Goal: Information Seeking & Learning: Learn about a topic

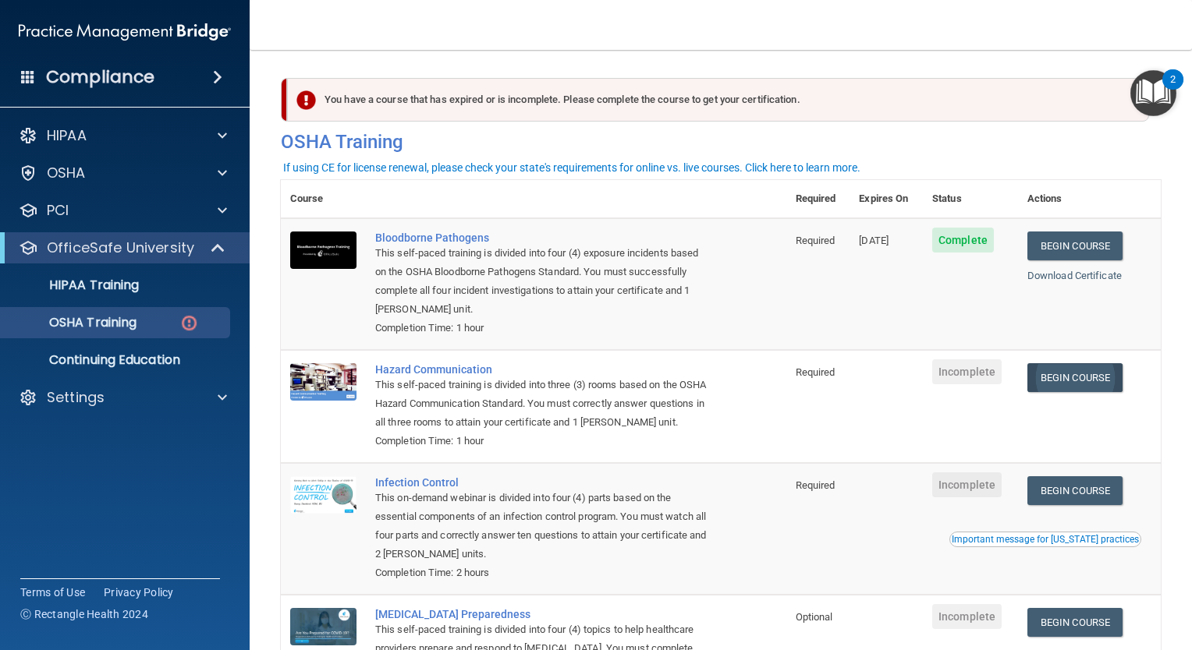
click at [1058, 372] on link "Begin Course" at bounding box center [1074, 377] width 95 height 29
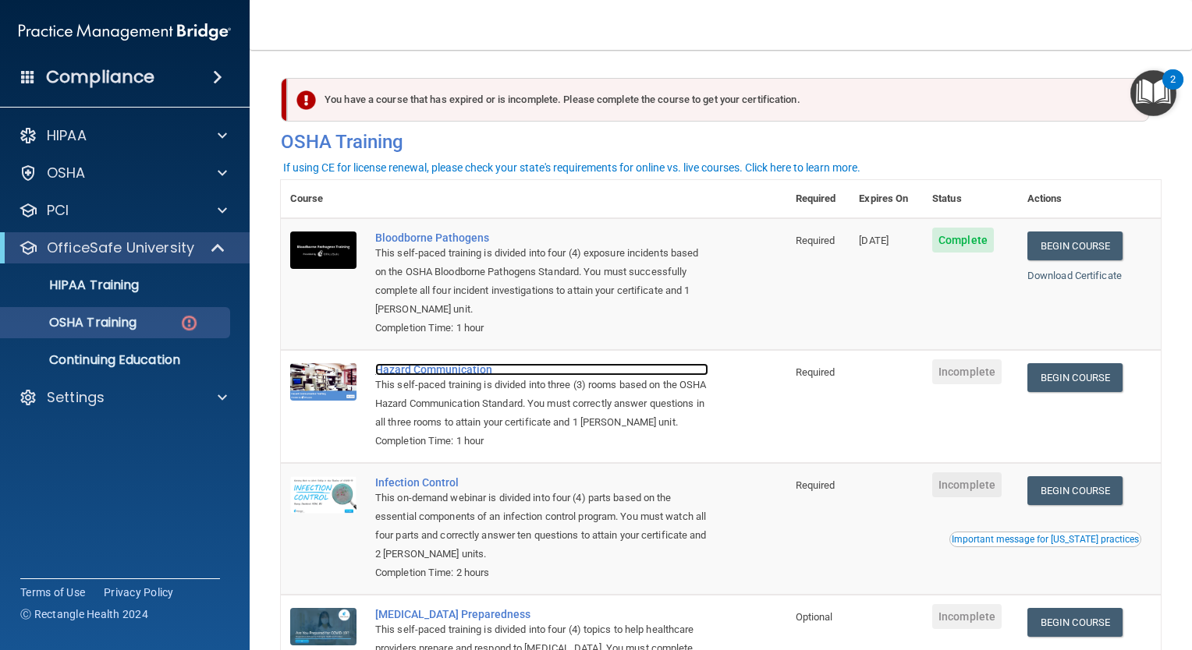
click at [452, 373] on div "Hazard Communication" at bounding box center [541, 369] width 333 height 12
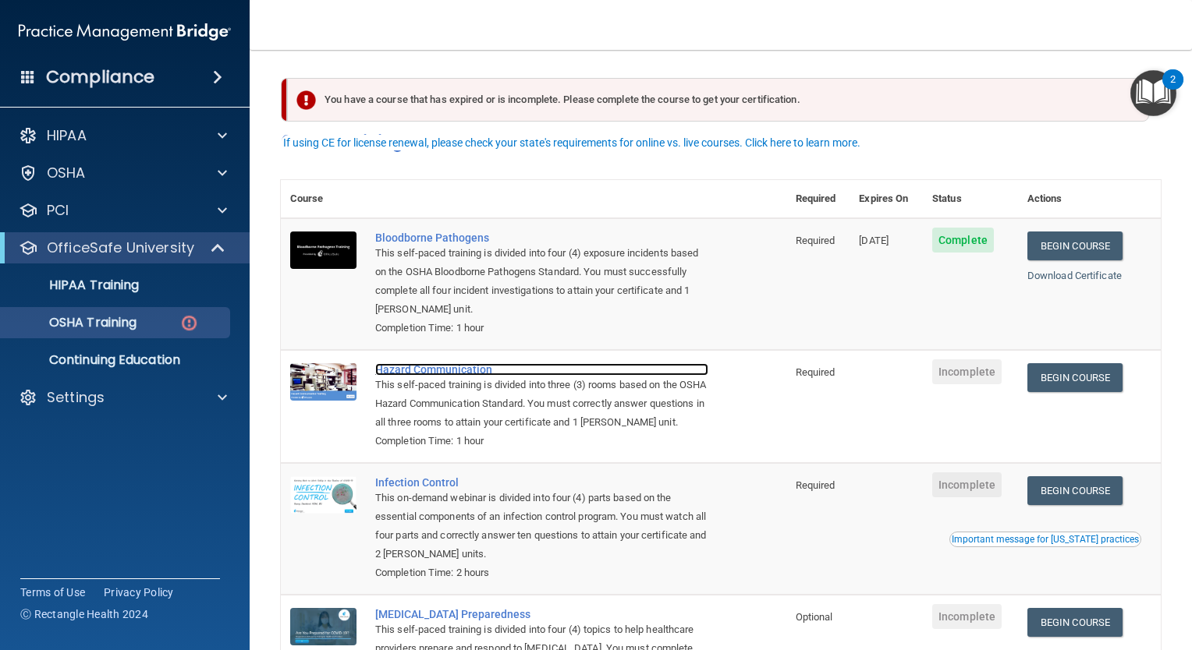
scroll to position [159, 0]
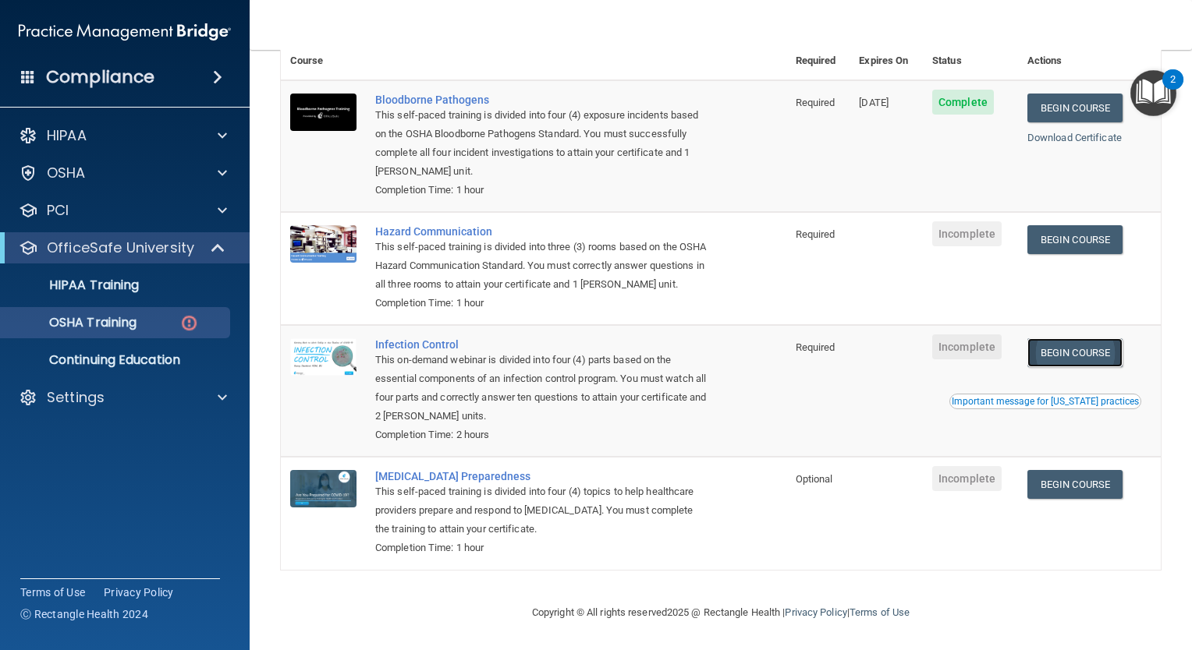
click at [1061, 345] on link "Begin Course" at bounding box center [1074, 352] width 95 height 29
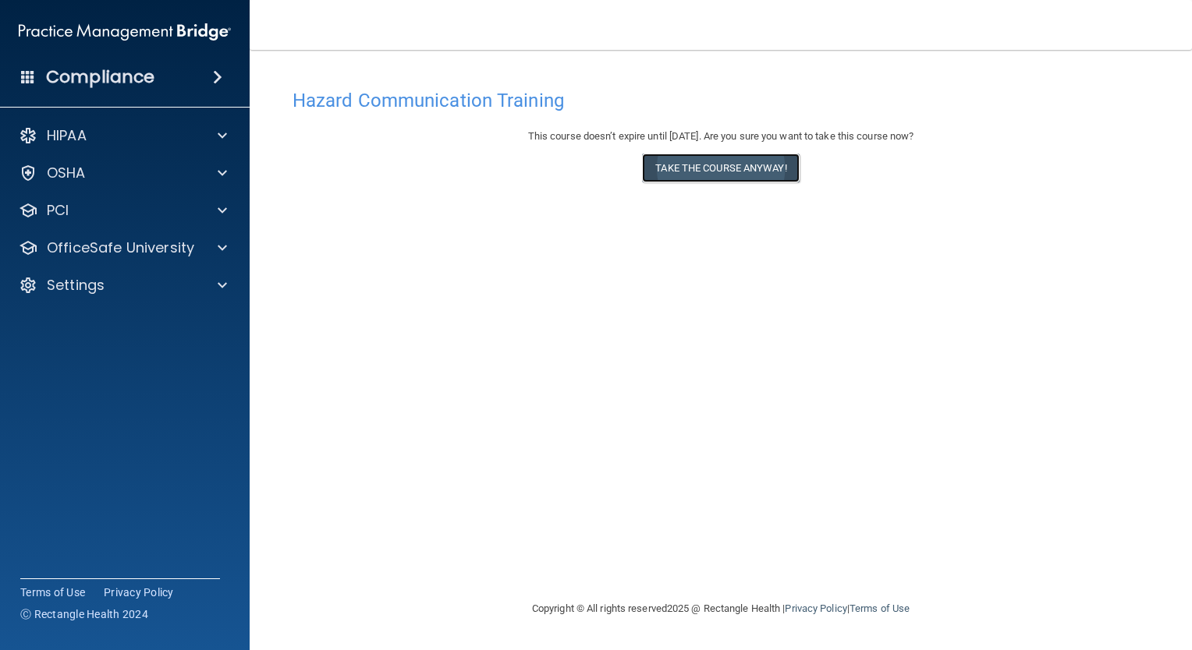
click at [693, 175] on button "Take the course anyway!" at bounding box center [720, 168] width 157 height 29
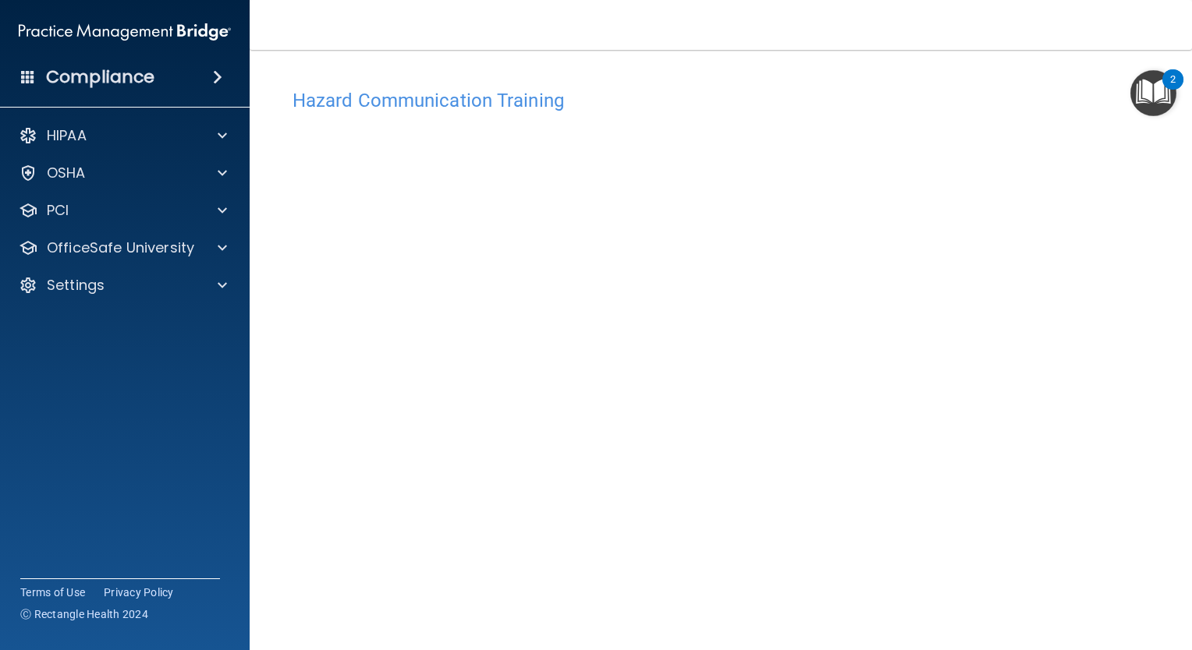
scroll to position [52, 0]
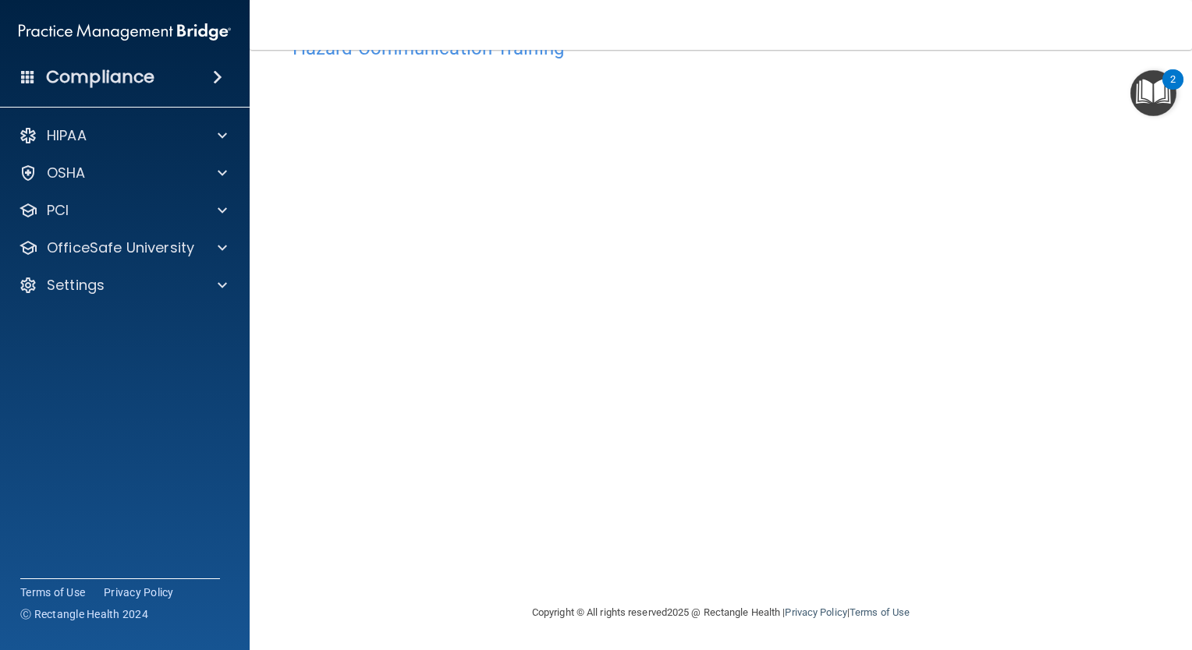
click at [881, 35] on nav "Toggle navigation Tonna Lonabarger tlonabargerortho@gmail.com Manage My Enterpr…" at bounding box center [721, 25] width 942 height 50
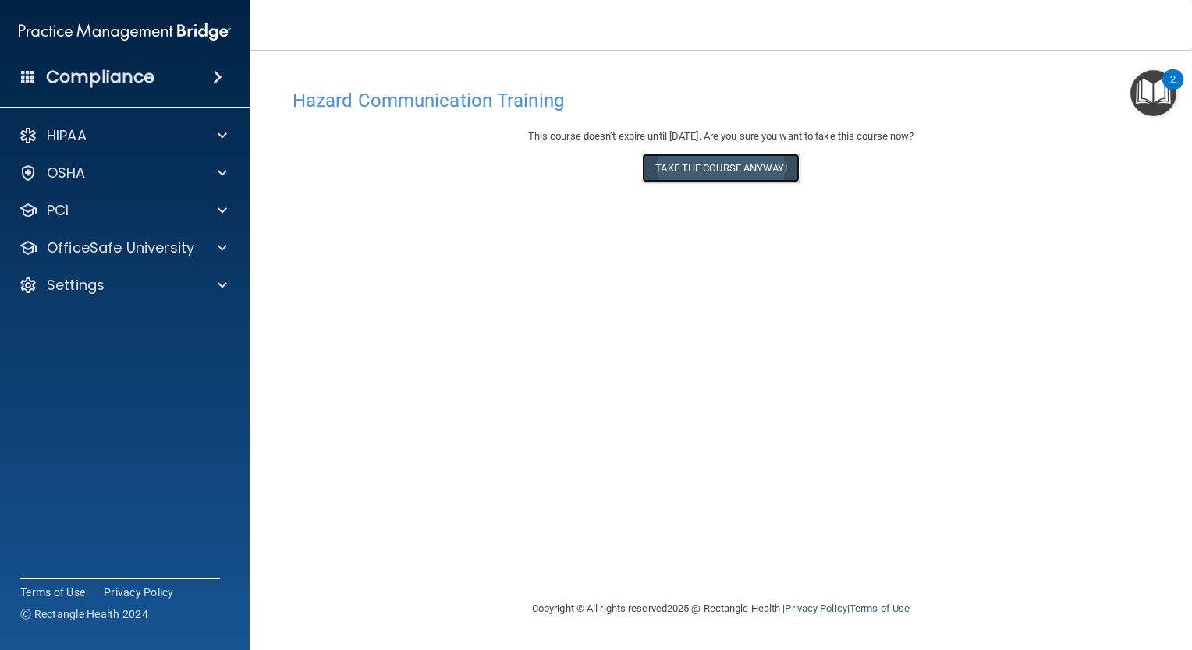
click at [668, 172] on button "Take the course anyway!" at bounding box center [720, 168] width 157 height 29
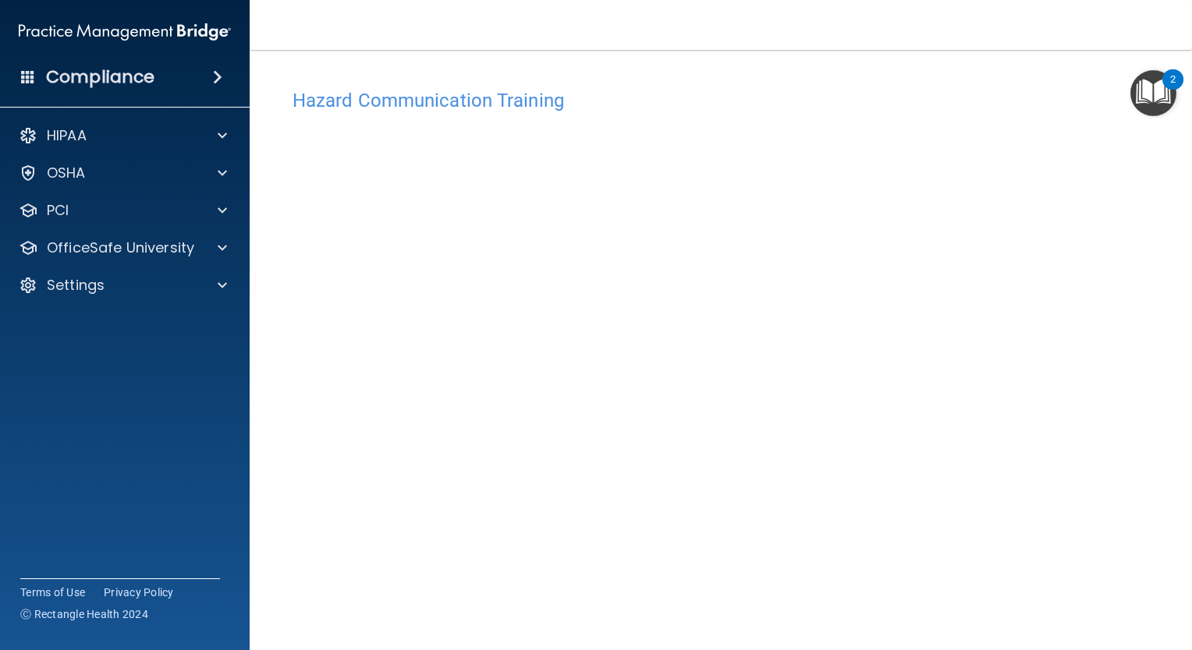
click at [1153, 97] on img "Open Resource Center, 2 new notifications" at bounding box center [1153, 93] width 46 height 46
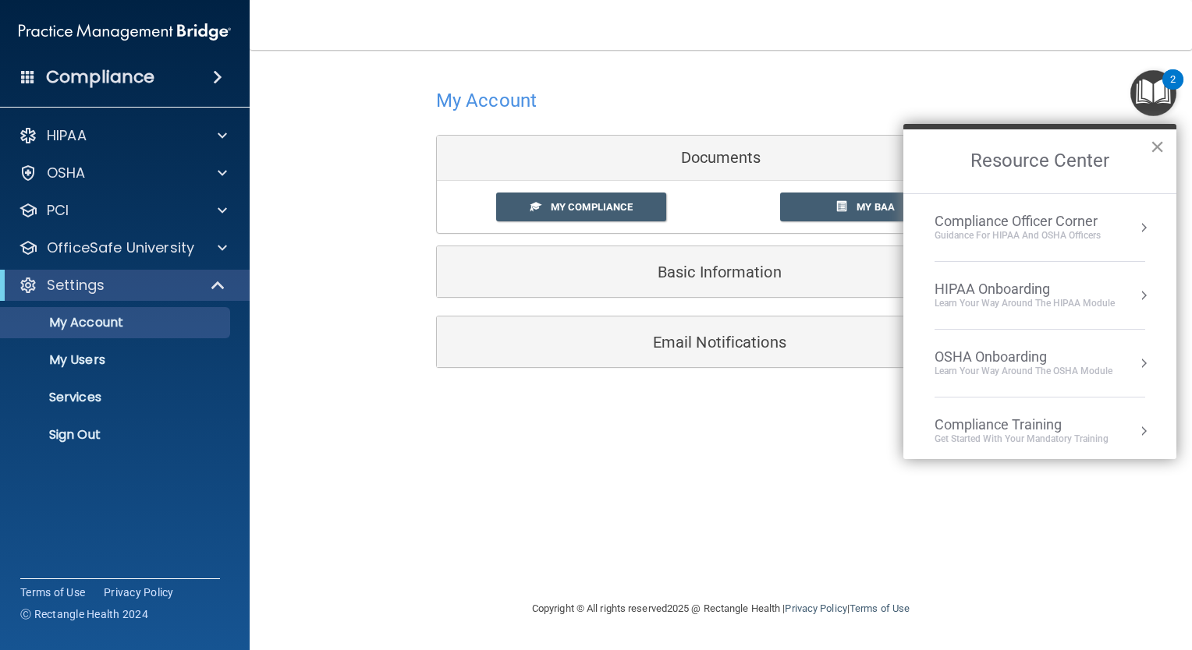
click at [1153, 148] on button "×" at bounding box center [1156, 146] width 15 height 25
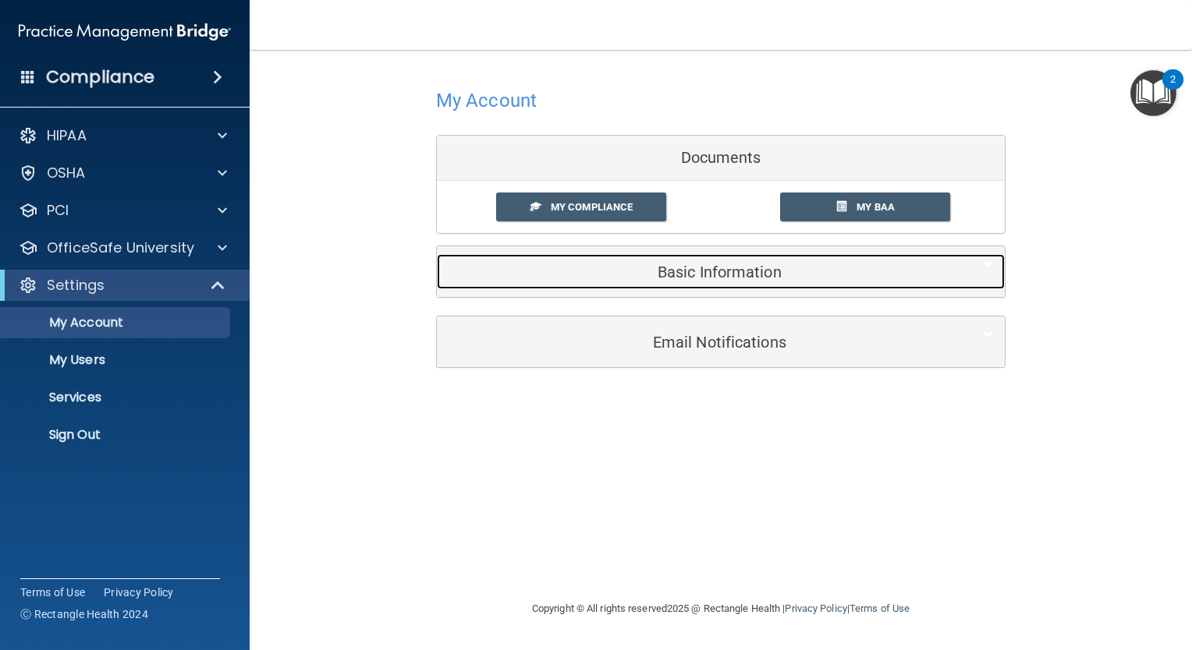
click at [683, 276] on h5 "Basic Information" at bounding box center [696, 272] width 497 height 17
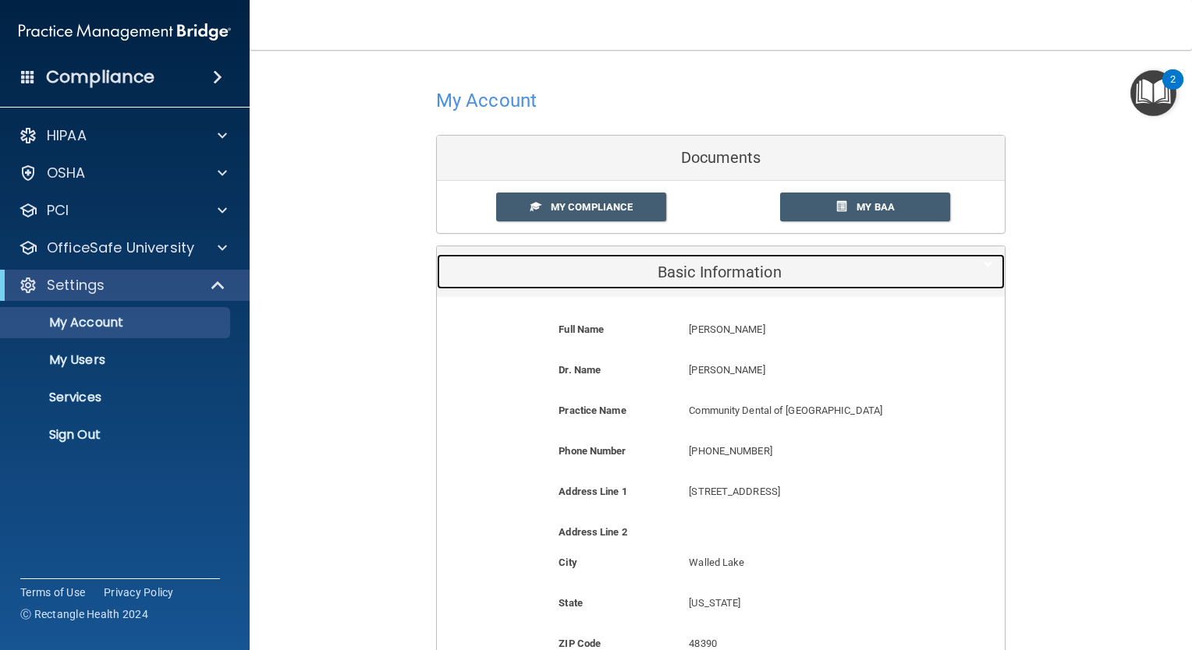
click at [683, 276] on h5 "Basic Information" at bounding box center [696, 272] width 497 height 17
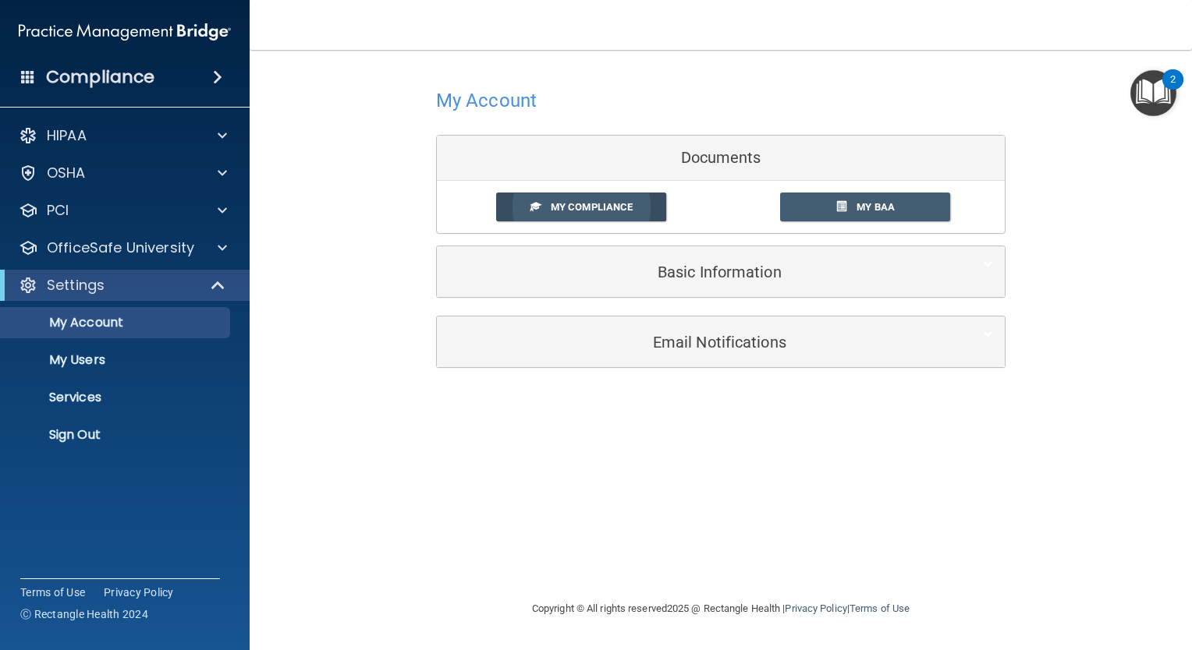
click at [591, 204] on span "My Compliance" at bounding box center [592, 207] width 82 height 12
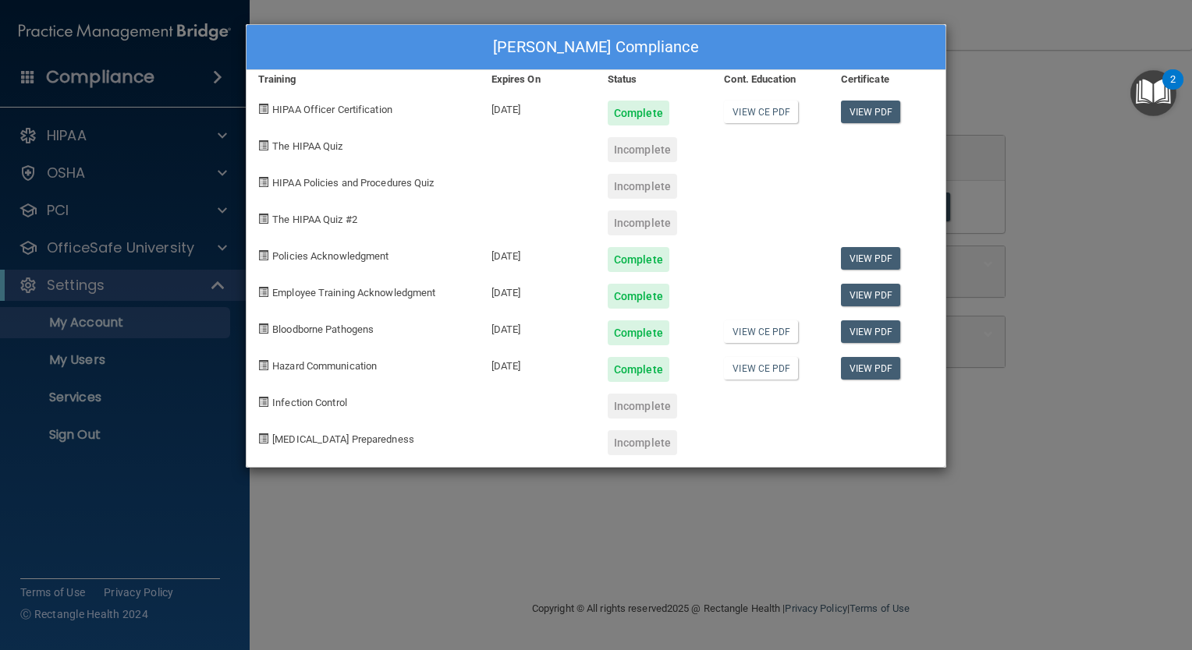
click at [263, 145] on span at bounding box center [263, 145] width 10 height 10
drag, startPoint x: 263, startPoint y: 145, endPoint x: 307, endPoint y: 142, distance: 44.6
click at [307, 142] on span "The HIPAA Quiz" at bounding box center [307, 146] width 70 height 12
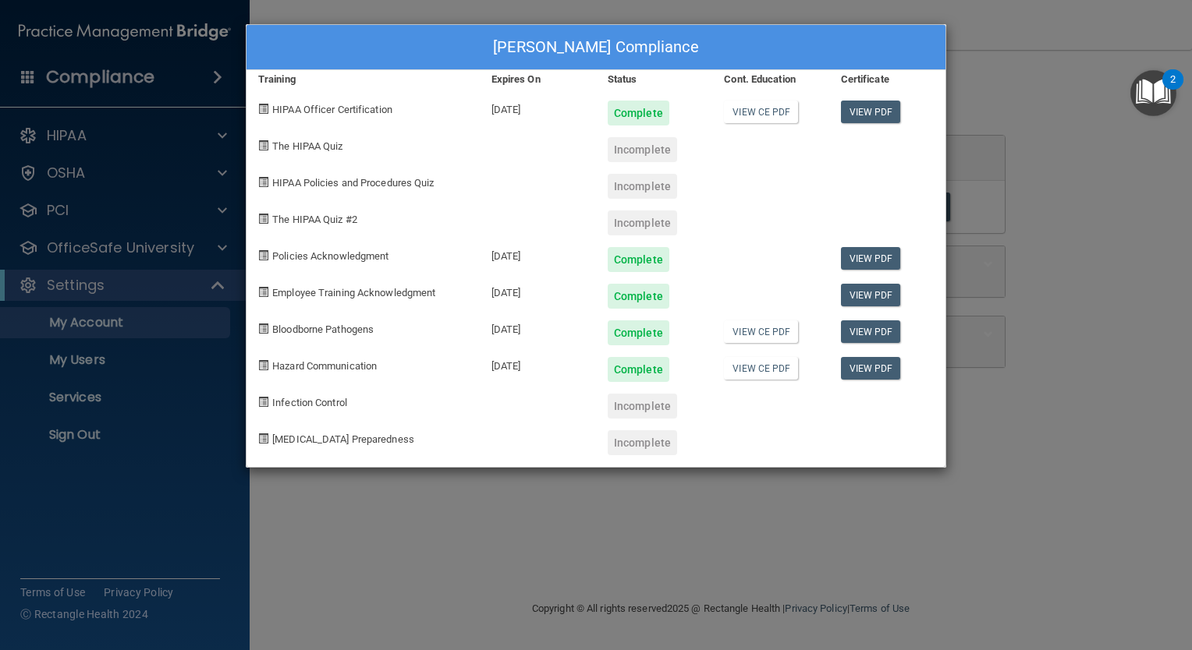
drag, startPoint x: 307, startPoint y: 142, endPoint x: 262, endPoint y: 140, distance: 45.3
click at [262, 140] on span at bounding box center [263, 145] width 10 height 10
click at [634, 150] on div "Incomplete" at bounding box center [641, 149] width 69 height 25
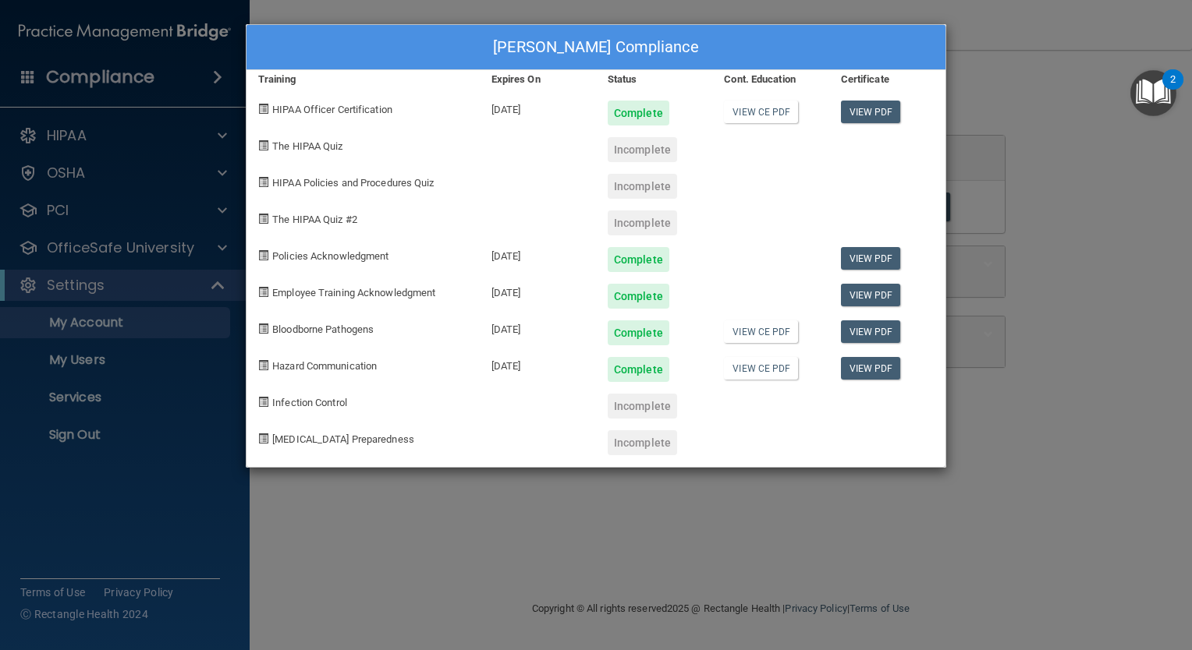
drag, startPoint x: 634, startPoint y: 150, endPoint x: 753, endPoint y: 143, distance: 118.7
click at [753, 143] on div at bounding box center [770, 144] width 116 height 37
click at [772, 479] on div "Tonna Lonabarger's Compliance Training Expires On Status Cont. Education Certif…" at bounding box center [596, 325] width 1192 height 650
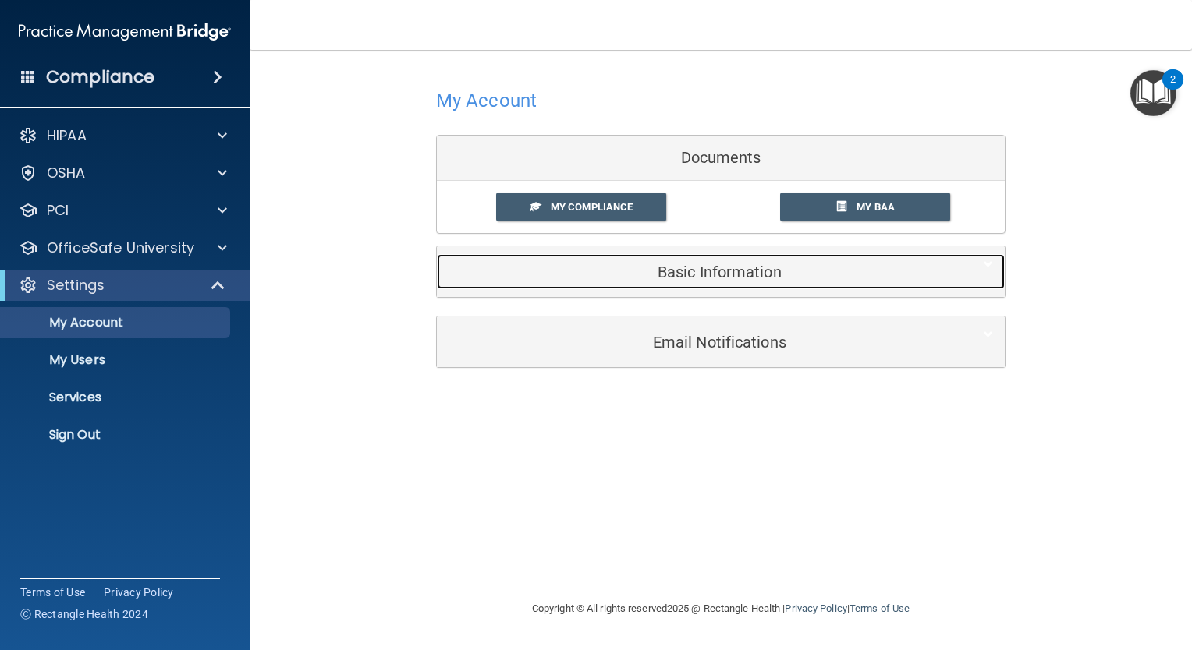
click at [668, 280] on div "Basic Information" at bounding box center [697, 271] width 520 height 35
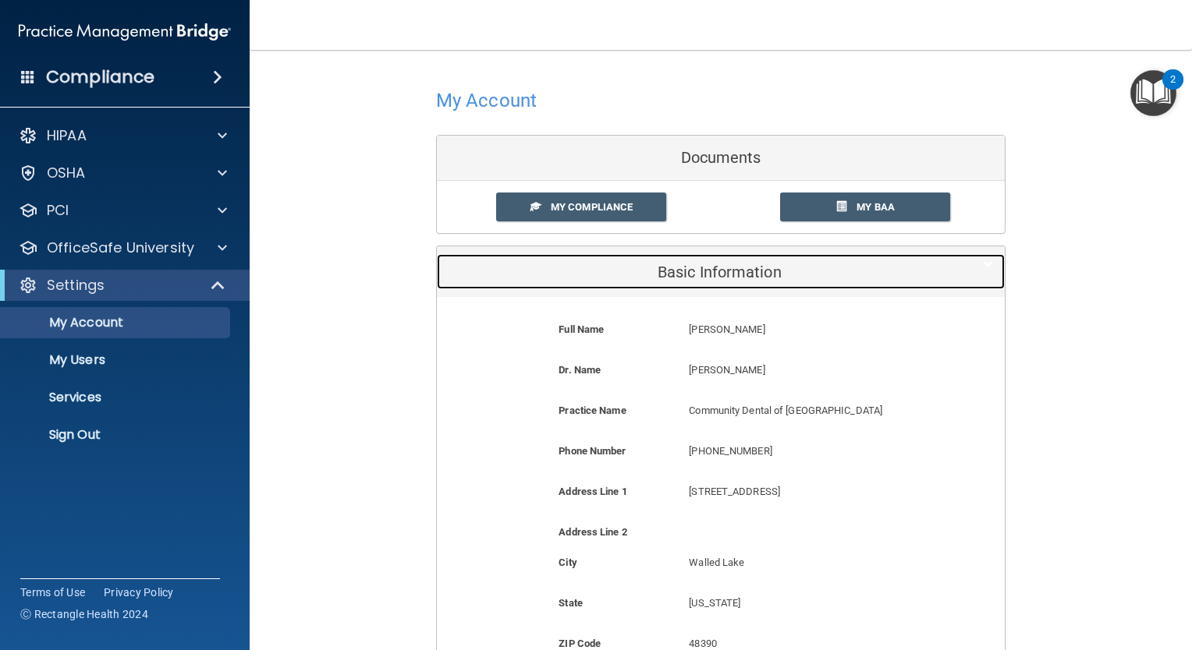
scroll to position [267, 0]
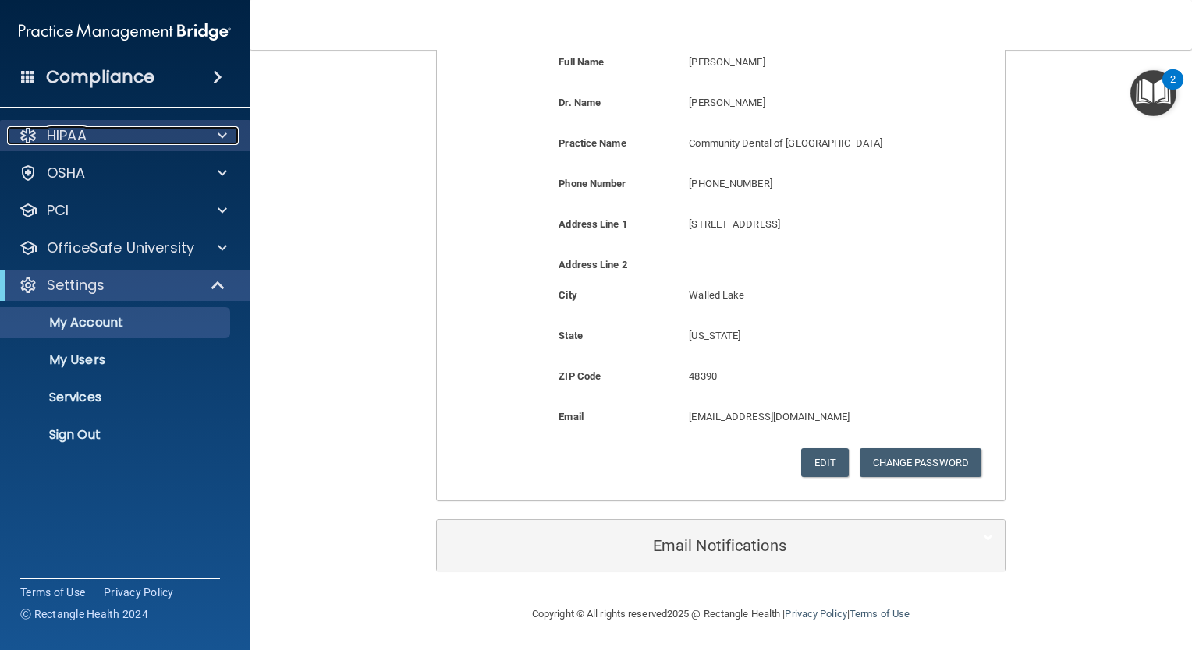
click at [232, 142] on div at bounding box center [219, 135] width 39 height 19
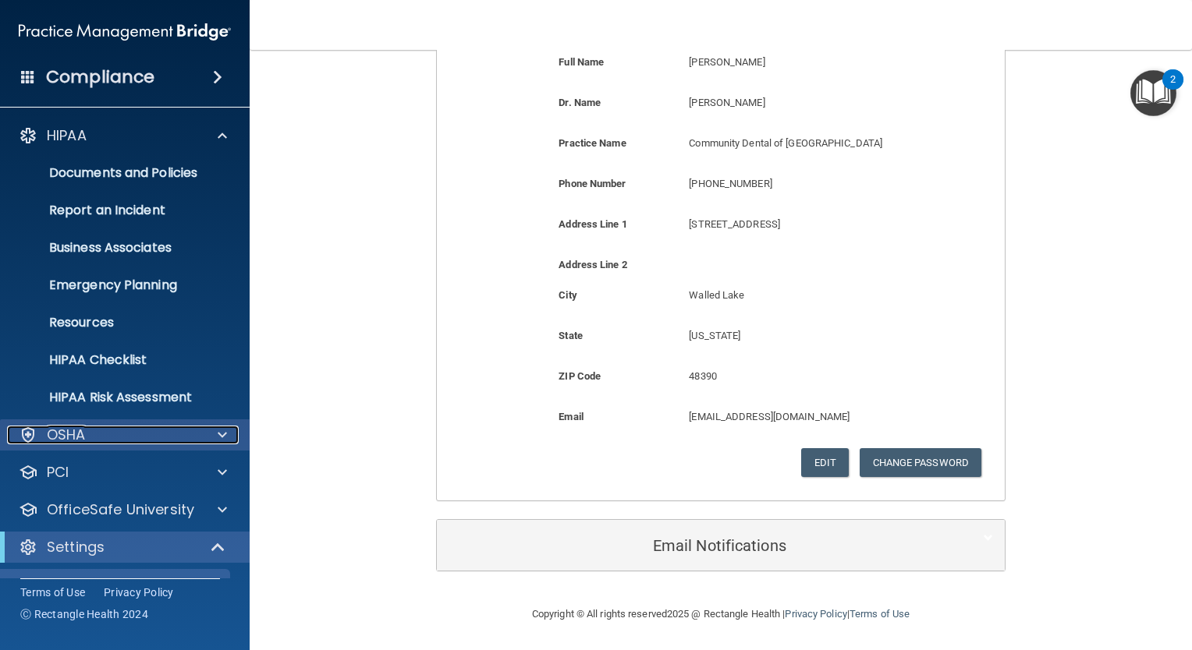
click at [221, 440] on span at bounding box center [222, 435] width 9 height 19
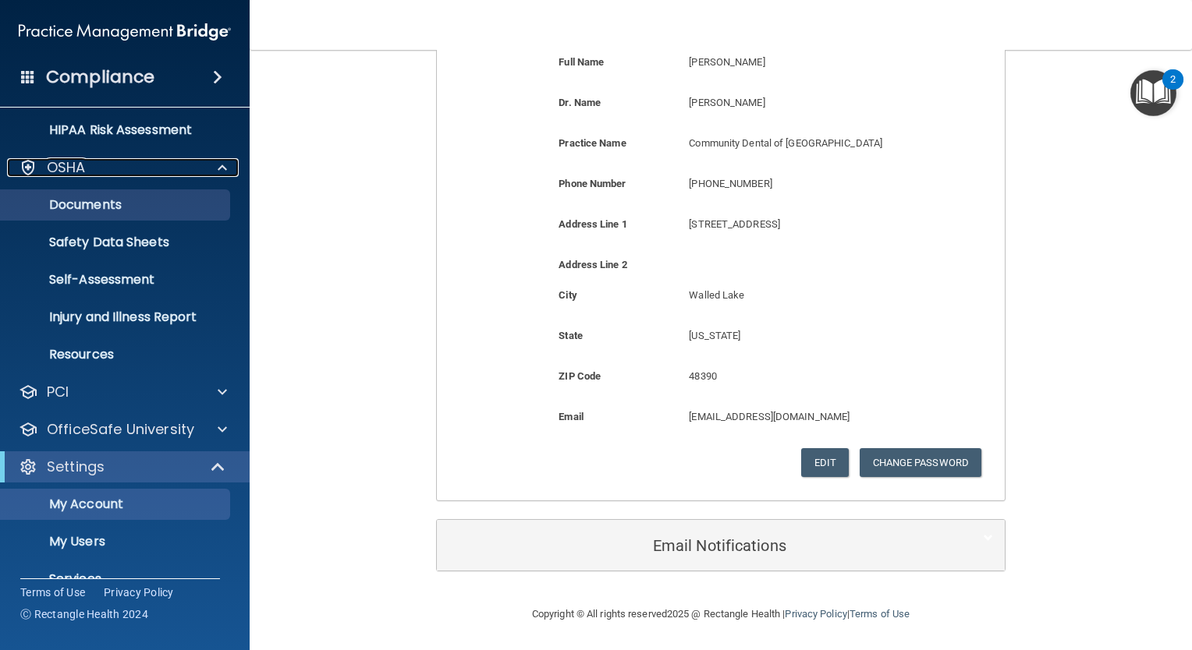
scroll to position [0, 0]
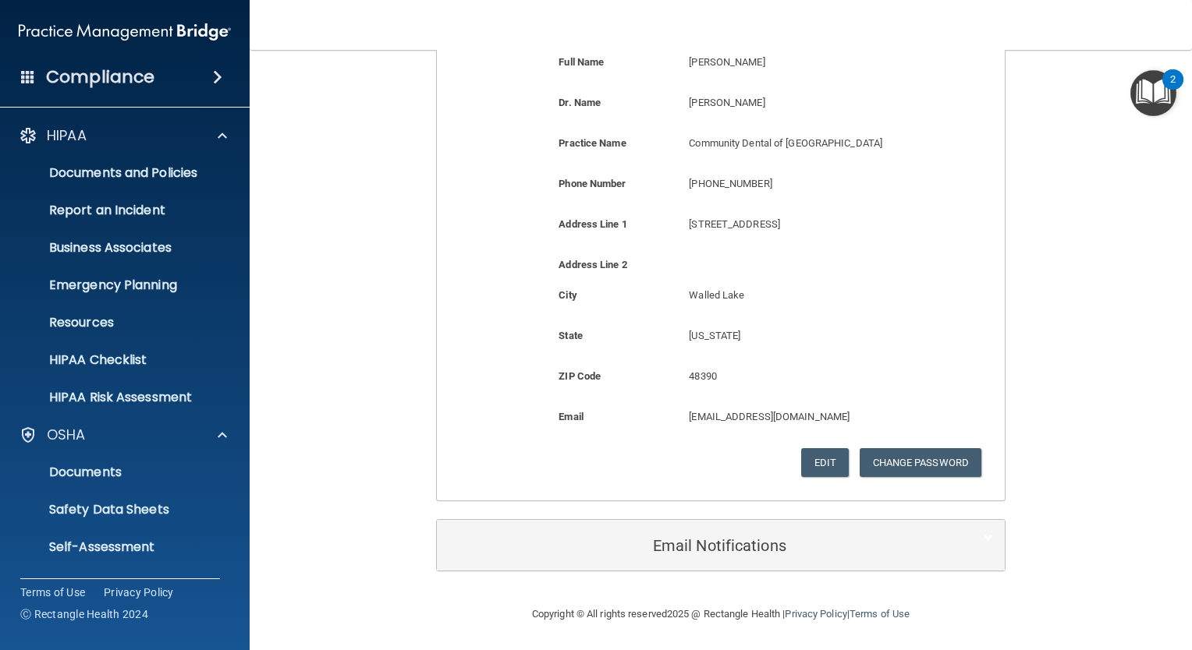
click at [41, 73] on div "Compliance" at bounding box center [125, 77] width 250 height 34
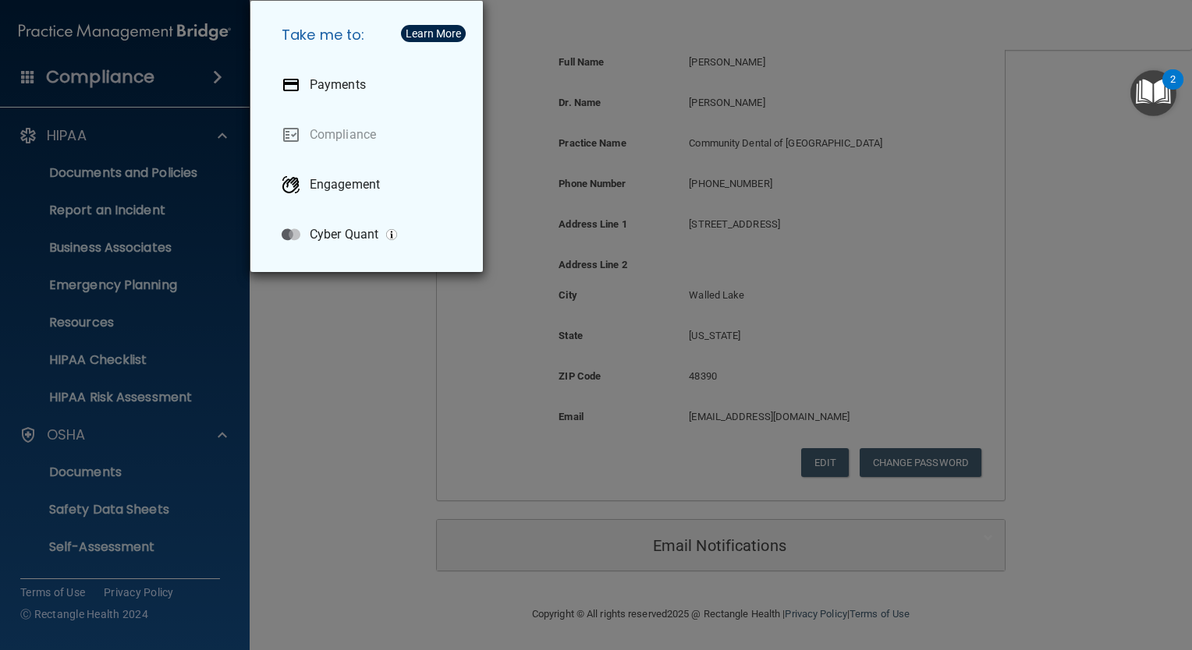
click at [379, 306] on div "Take me to: Payments Compliance Engagement Cyber Quant" at bounding box center [596, 325] width 1192 height 650
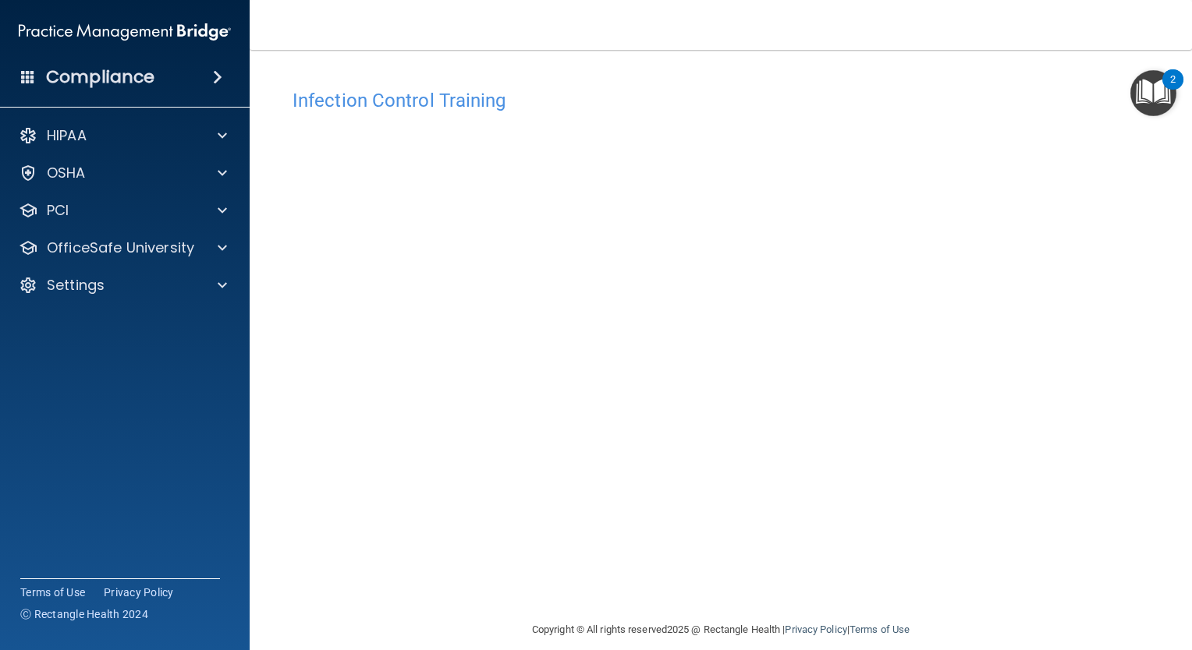
scroll to position [16, 0]
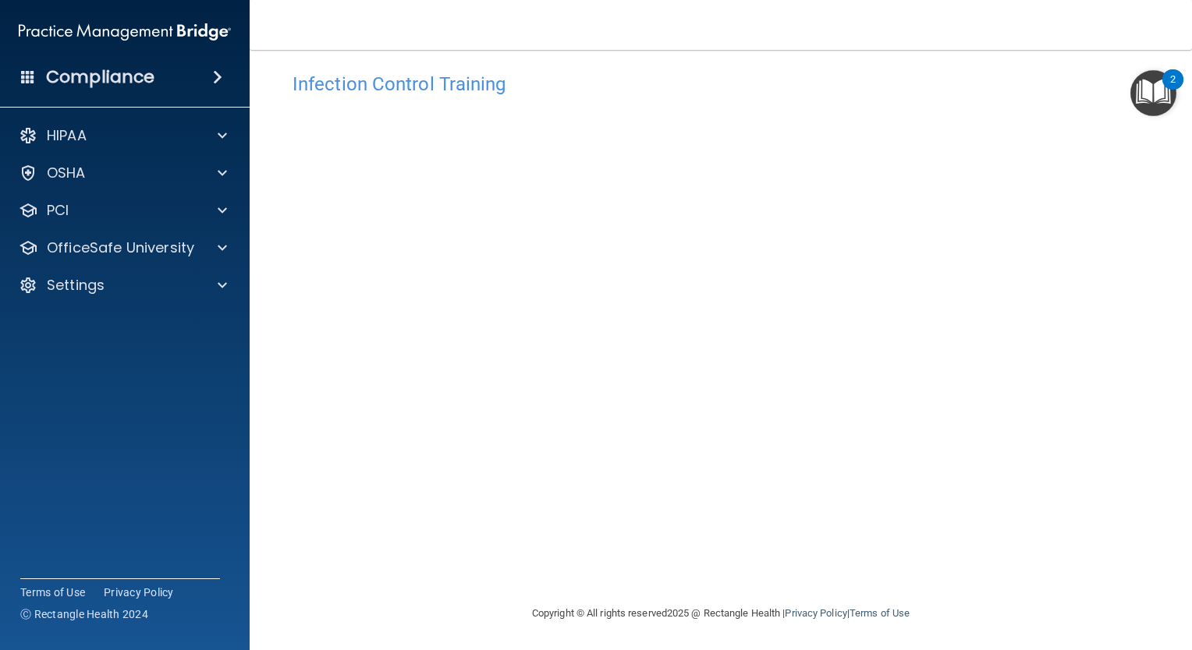
click at [1147, 87] on img "Open Resource Center, 2 new notifications" at bounding box center [1153, 93] width 46 height 46
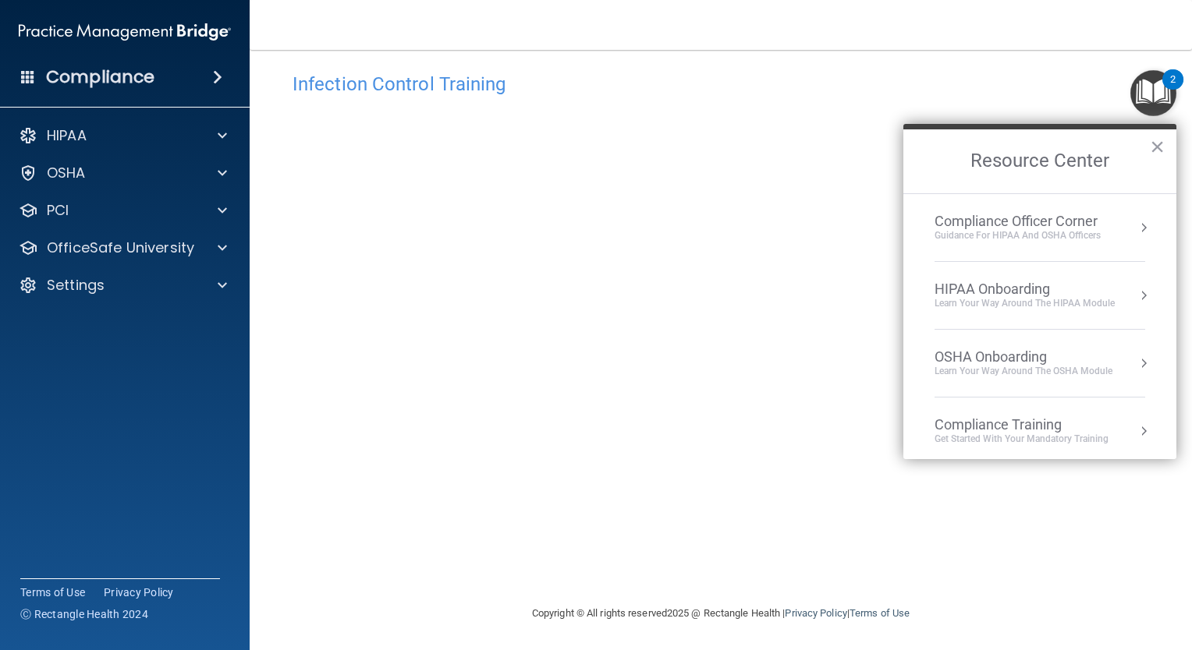
click at [1147, 89] on img "Open Resource Center, 2 new notifications" at bounding box center [1153, 93] width 46 height 46
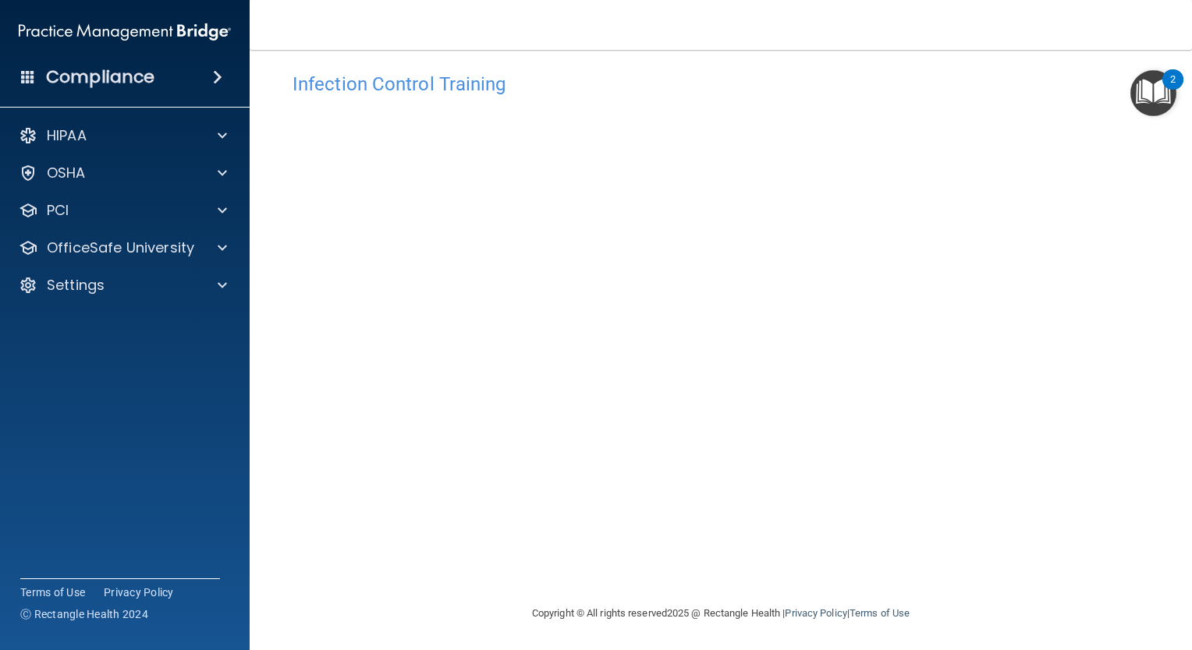
click at [1094, 534] on div "Infection Control Training This course doesn’t expire until . Are you sure you …" at bounding box center [721, 335] width 880 height 540
click at [905, 585] on div "Infection Control Training This course doesn’t expire until . Are you sure you …" at bounding box center [721, 335] width 880 height 540
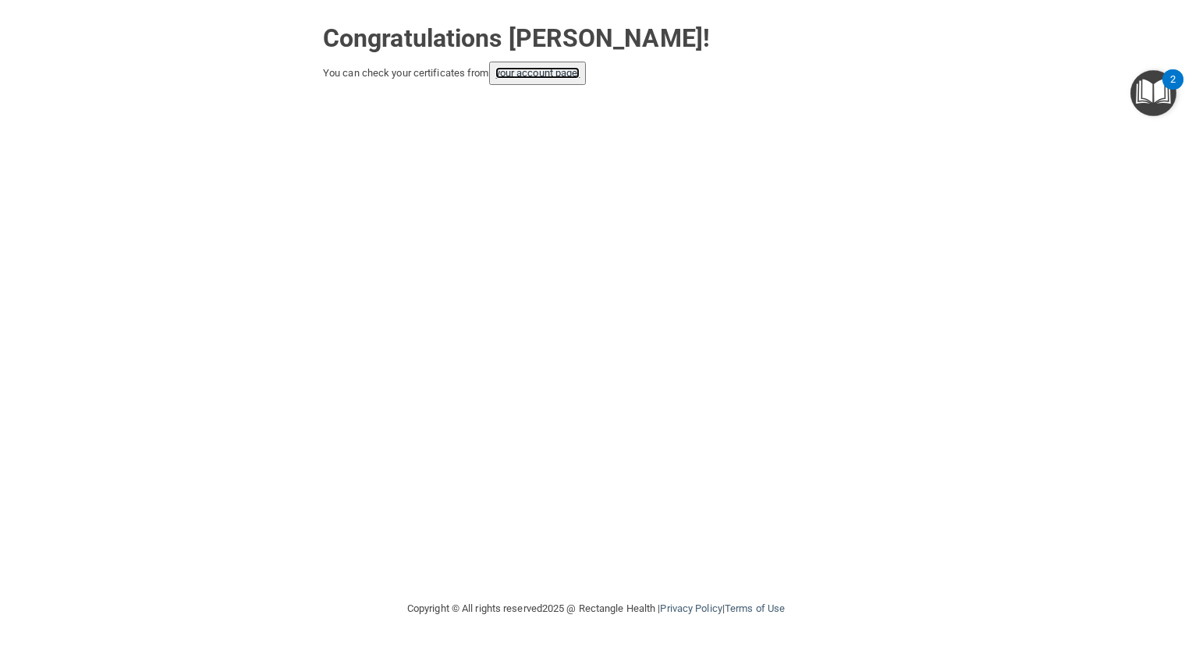
click at [571, 73] on link "your account page!" at bounding box center [537, 73] width 85 height 12
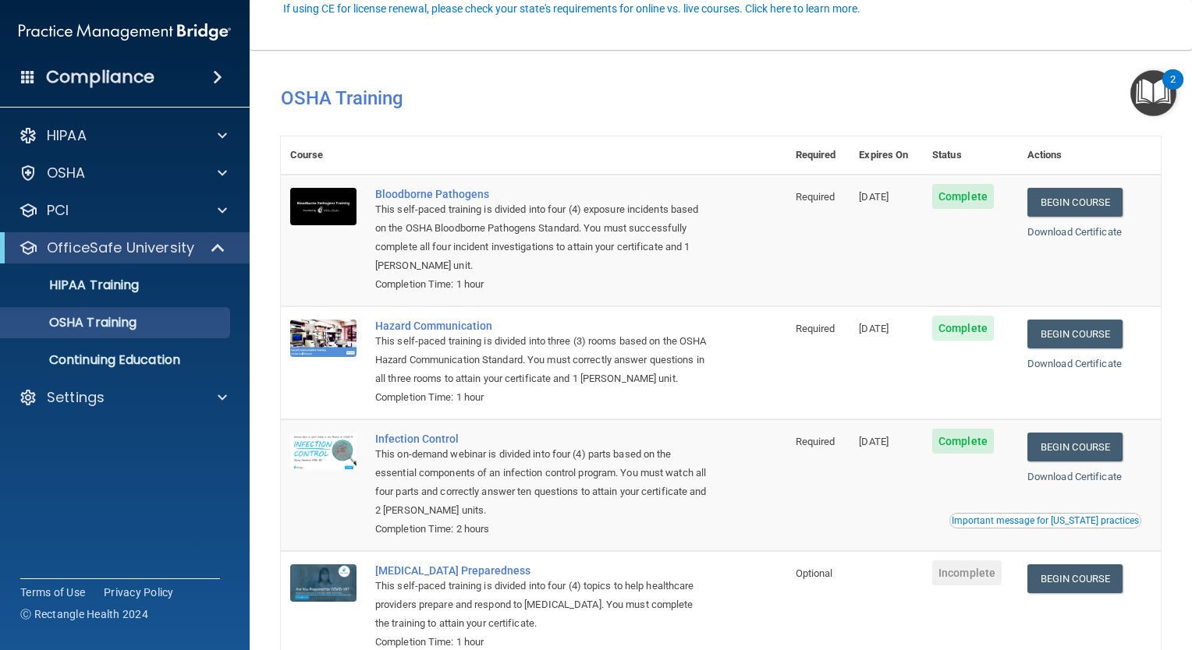
scroll to position [115, 0]
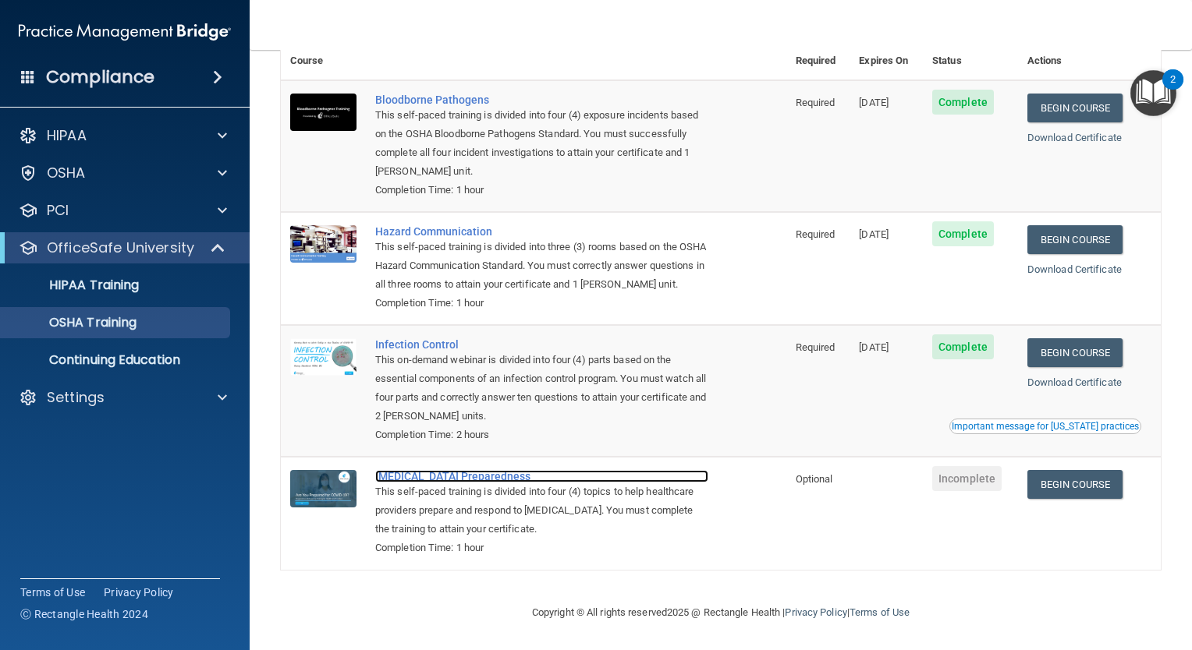
click at [422, 477] on div "[MEDICAL_DATA] Preparedness" at bounding box center [541, 476] width 333 height 12
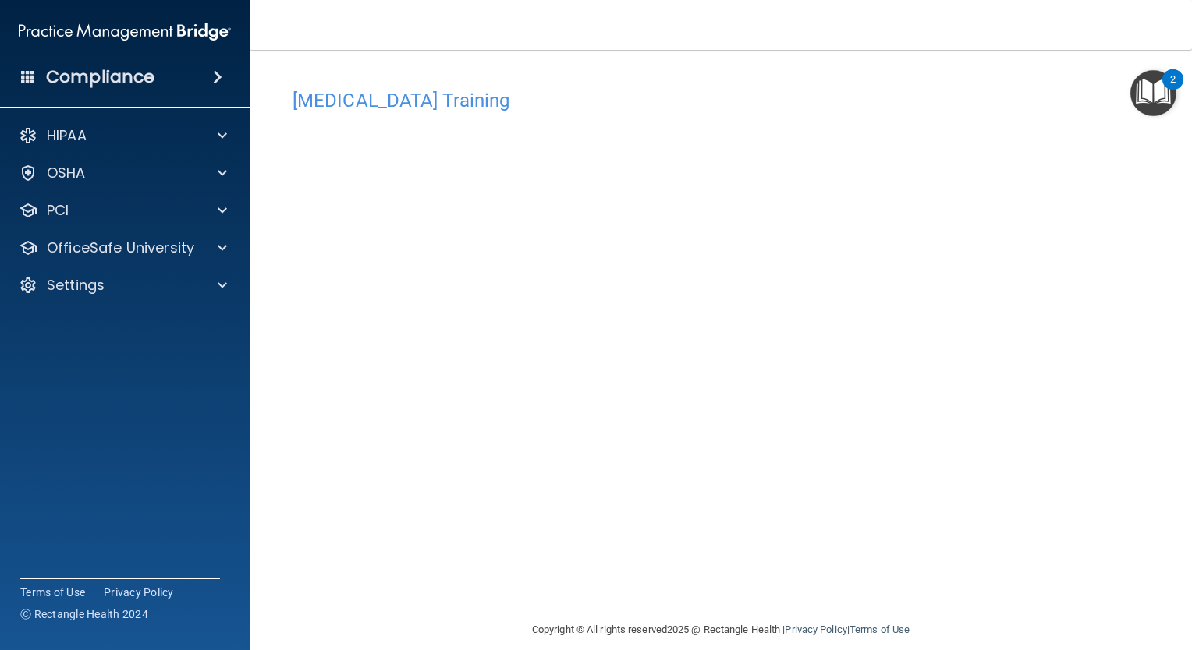
scroll to position [16, 0]
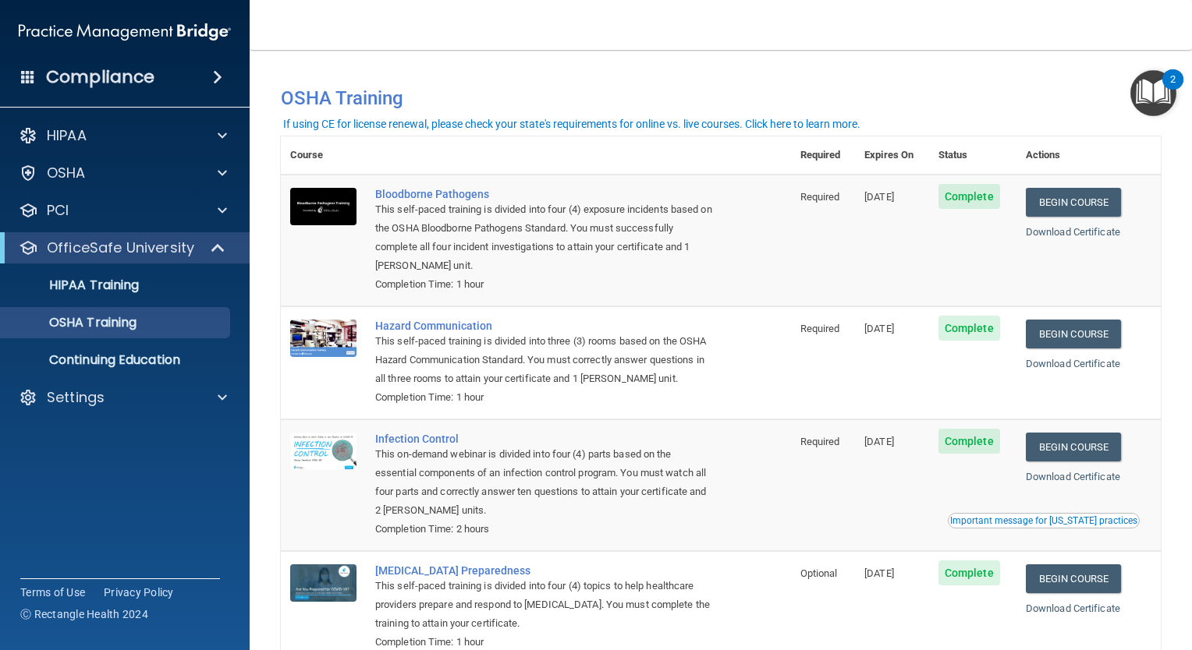
scroll to position [97, 0]
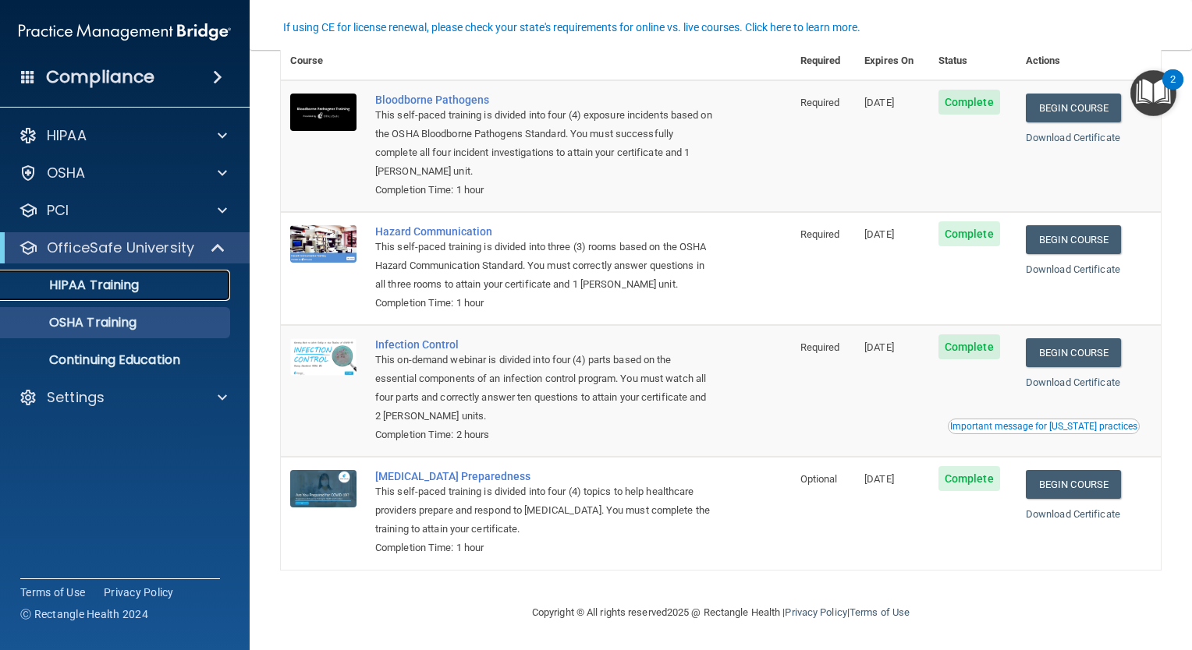
click at [109, 283] on p "HIPAA Training" at bounding box center [74, 286] width 129 height 16
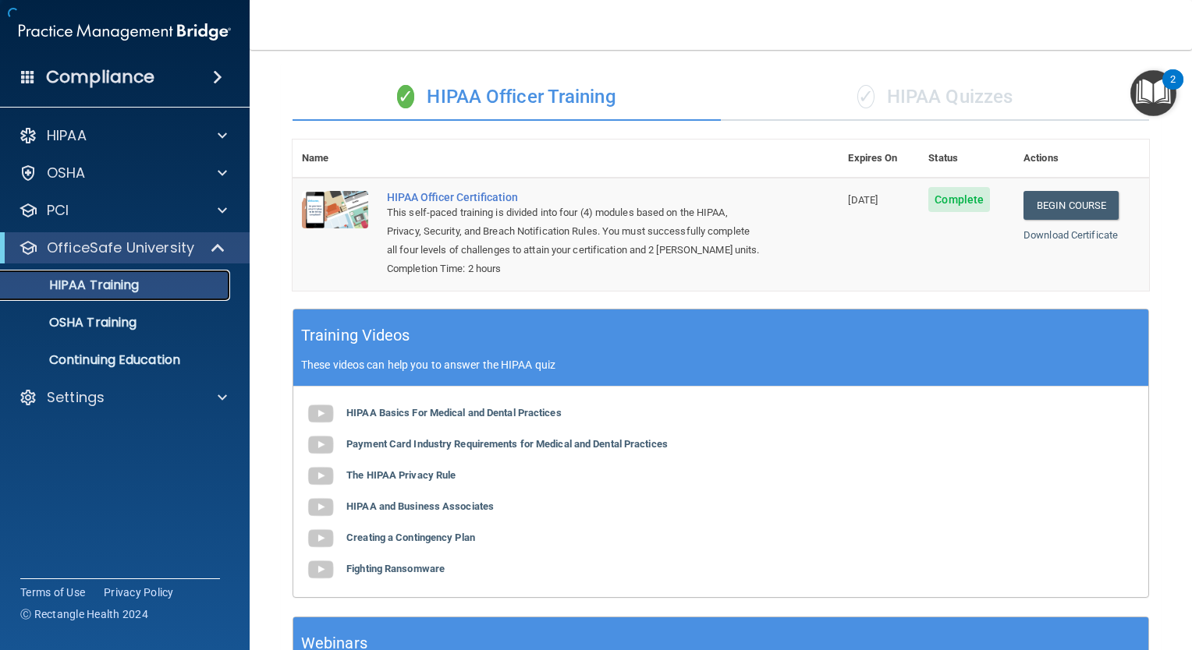
scroll to position [415, 0]
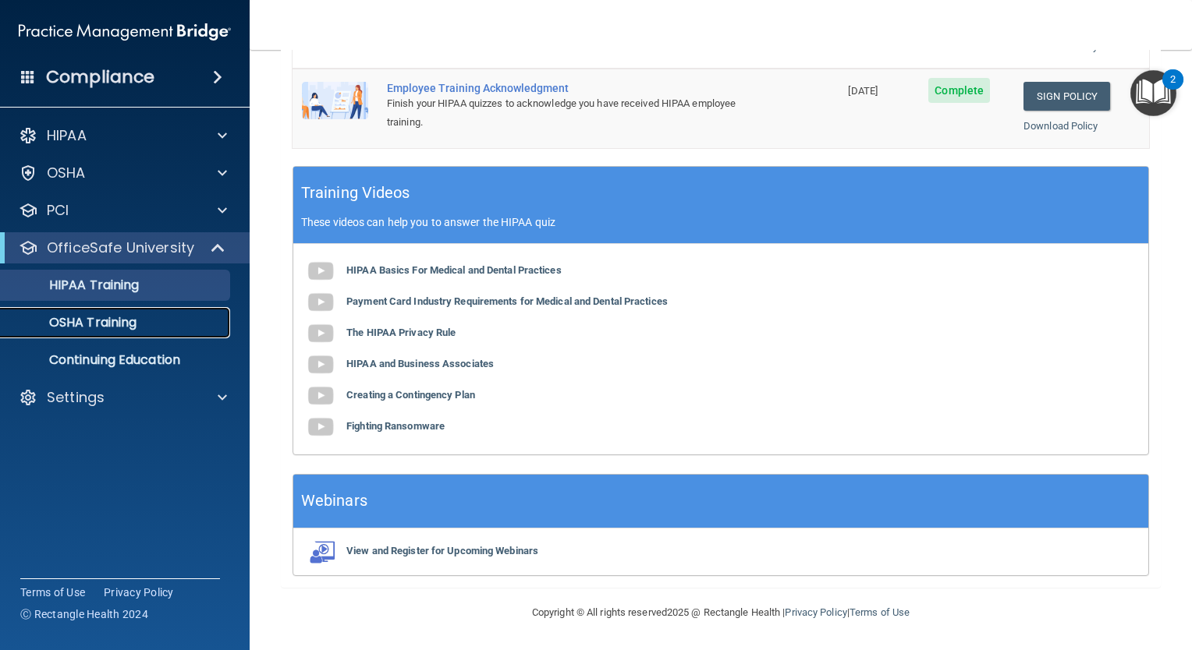
click at [118, 338] on link "OSHA Training" at bounding box center [107, 322] width 246 height 31
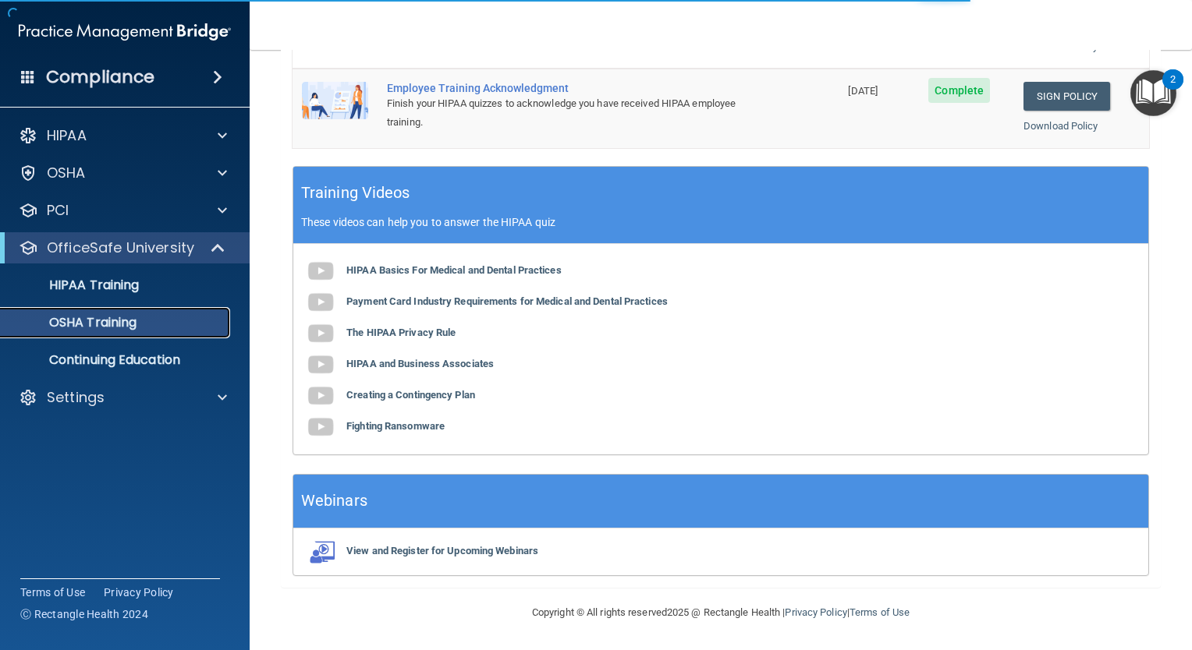
scroll to position [97, 0]
